Goal: Find specific page/section: Find specific page/section

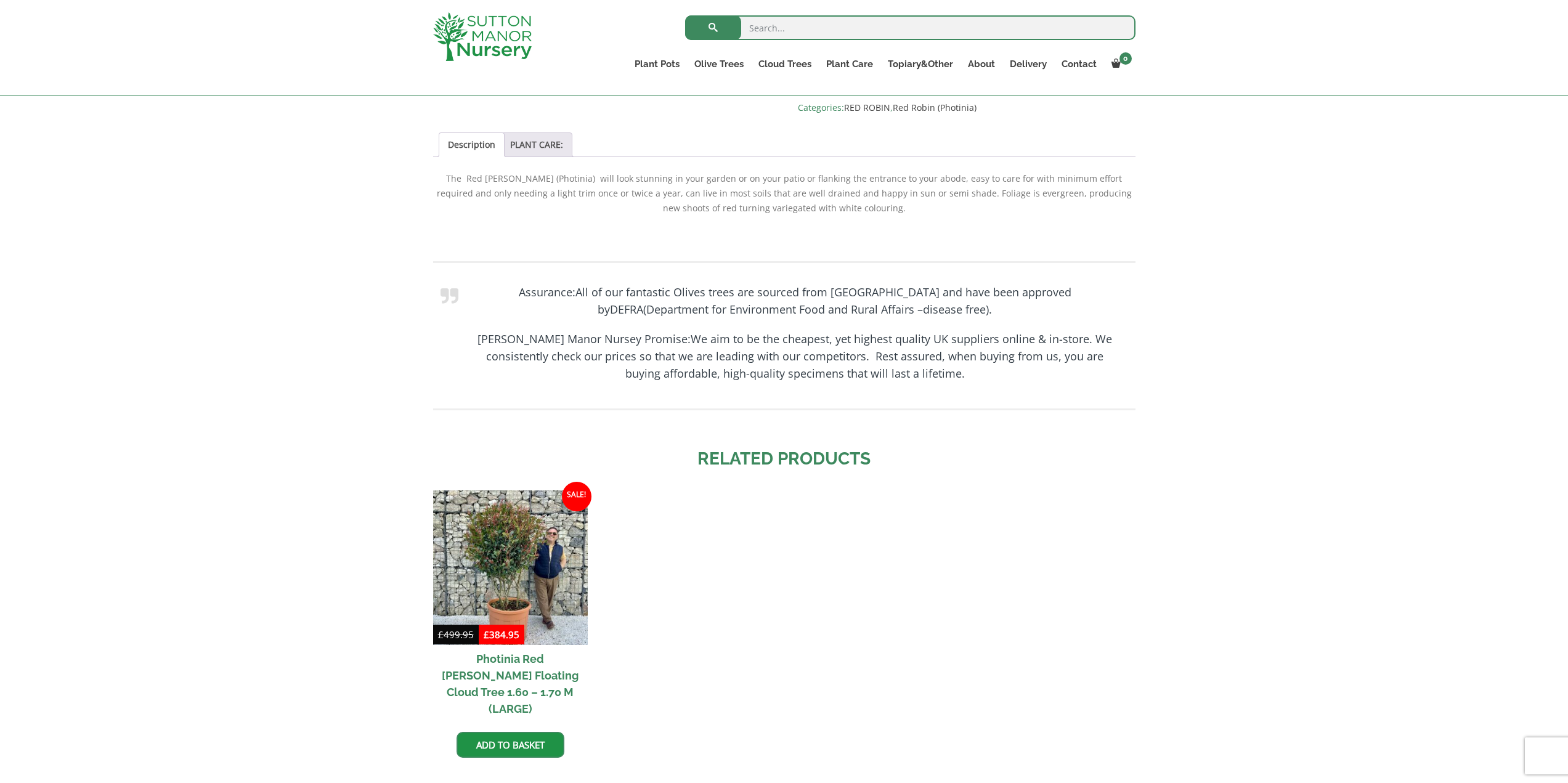
scroll to position [469, 0]
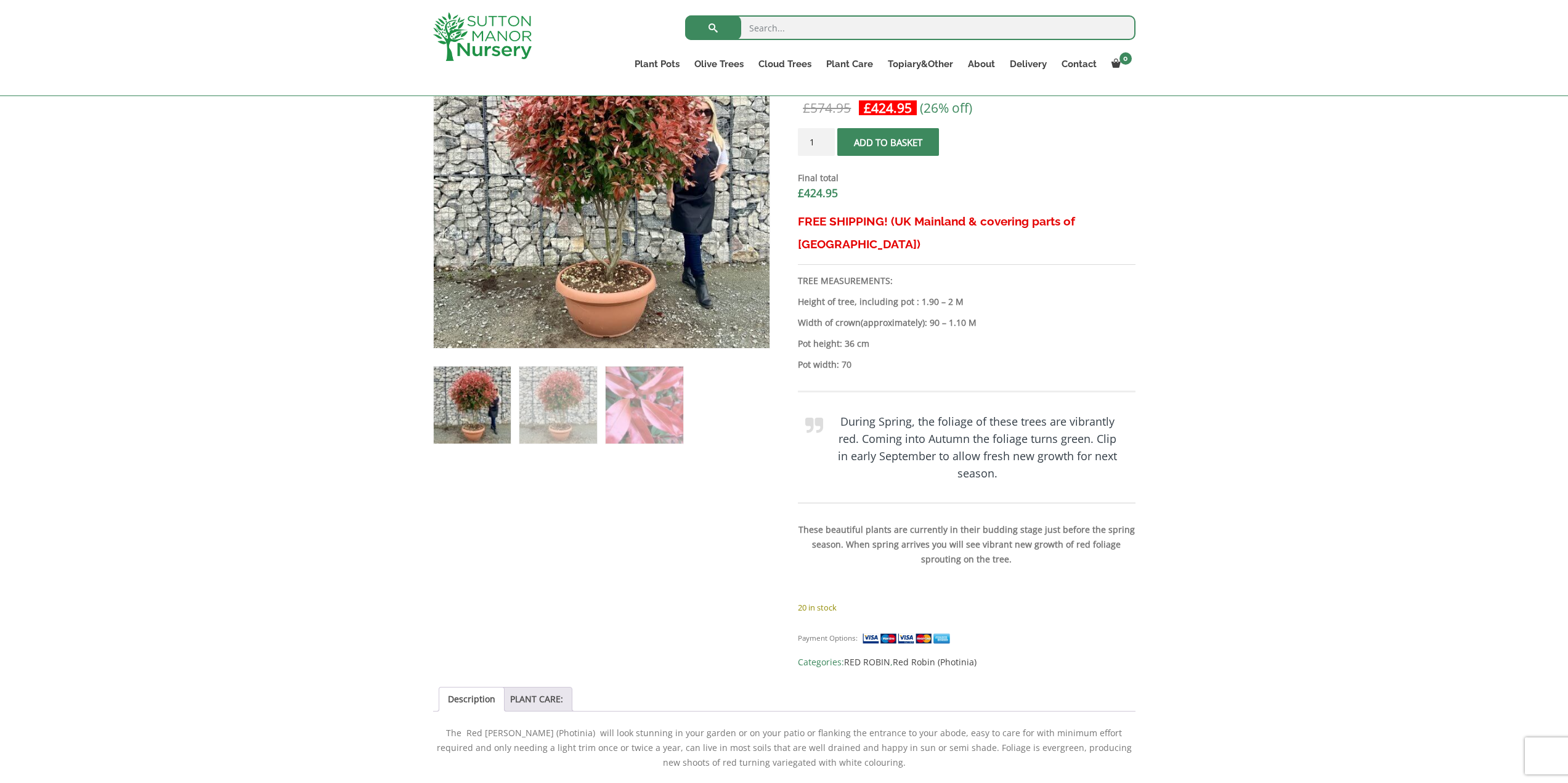
click at [769, 25] on input "search" at bounding box center [910, 28] width 450 height 25
type input "photonia pleaced"
click at [685, 16] on button "submit" at bounding box center [713, 28] width 56 height 25
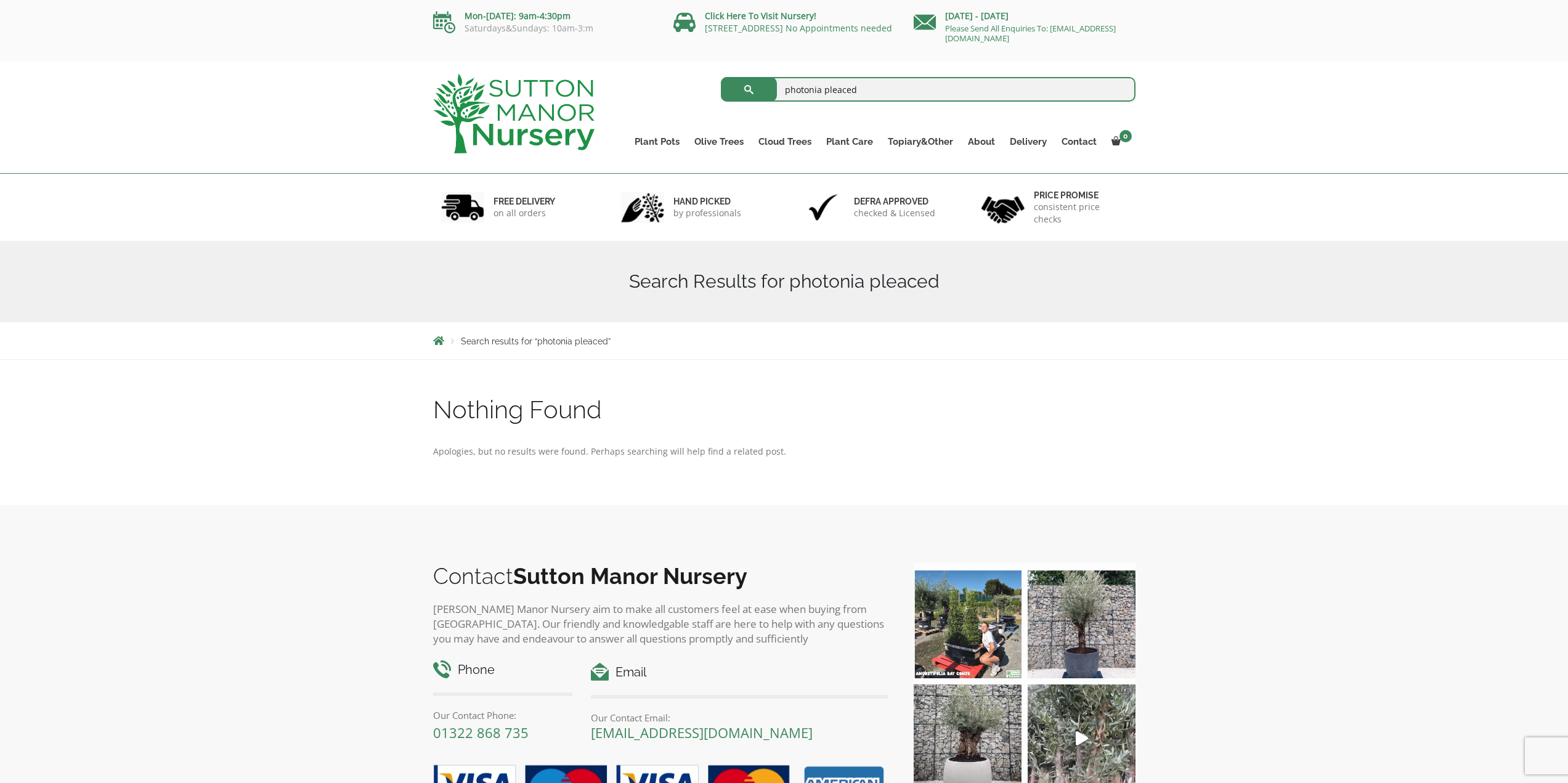
click at [840, 90] on input "photonia pleaced" at bounding box center [928, 89] width 415 height 25
type input "photonia pleached"
click at [721, 77] on button "submit" at bounding box center [748, 89] width 56 height 25
click at [995, 88] on input "photonia pleached" at bounding box center [928, 89] width 415 height 25
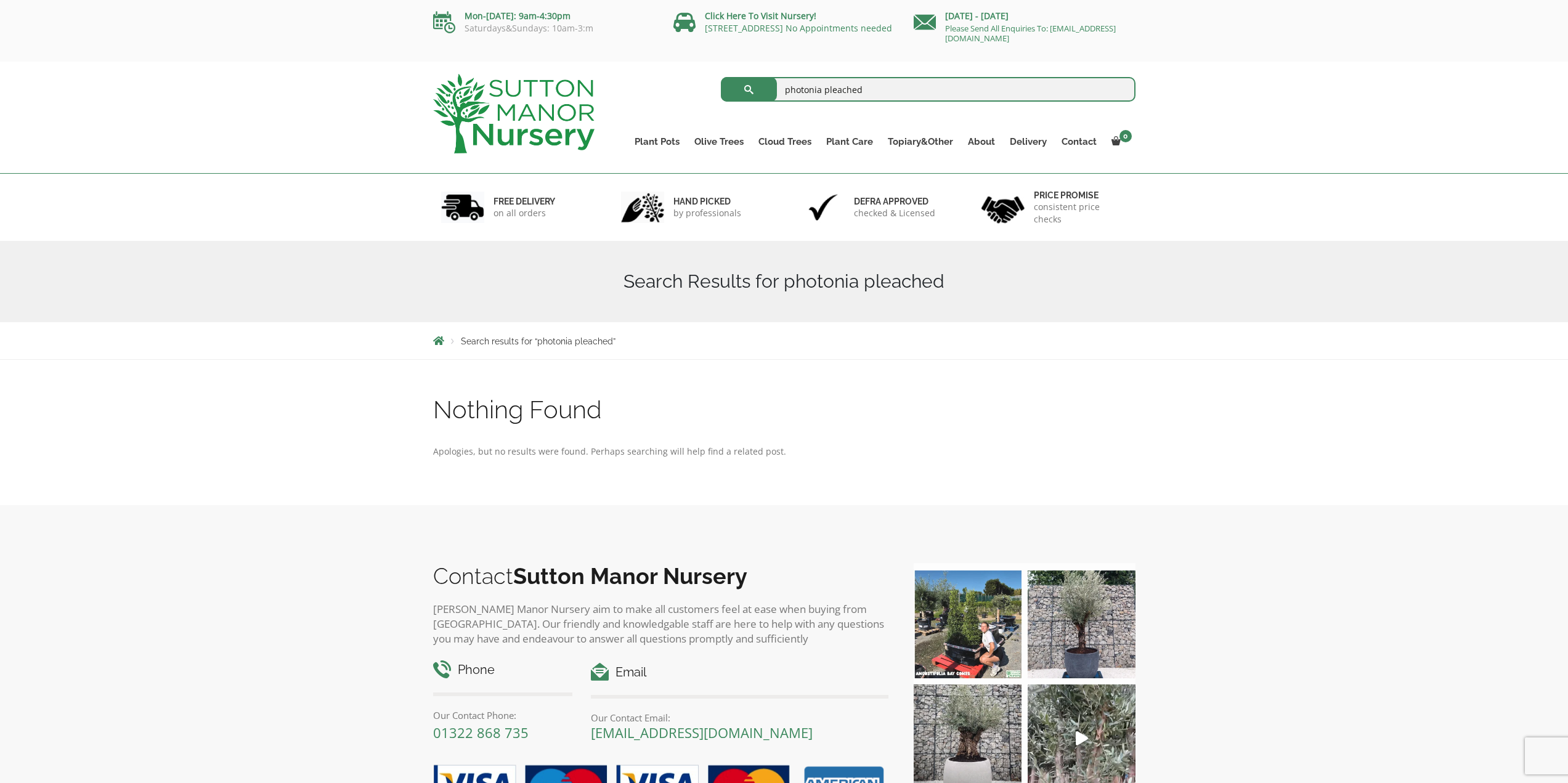
click at [995, 88] on input "photonia pleached" at bounding box center [928, 89] width 415 height 25
type input "pleached"
click at [721, 77] on button "submit" at bounding box center [748, 89] width 56 height 25
